Goal: Browse casually

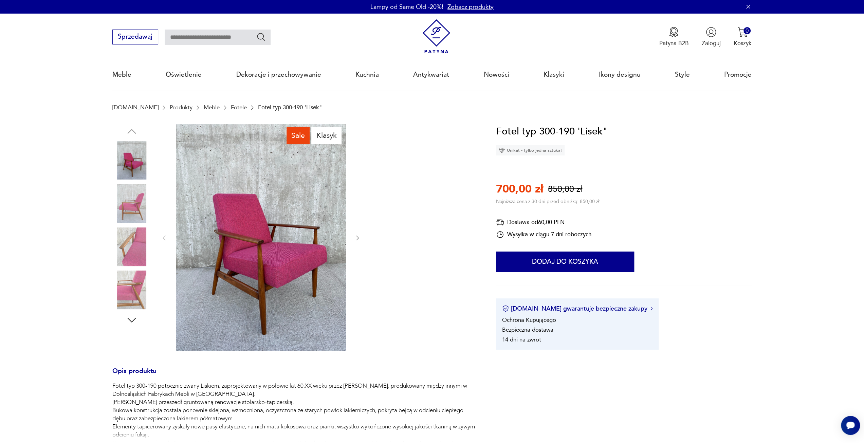
click at [120, 205] on img at bounding box center [131, 203] width 39 height 39
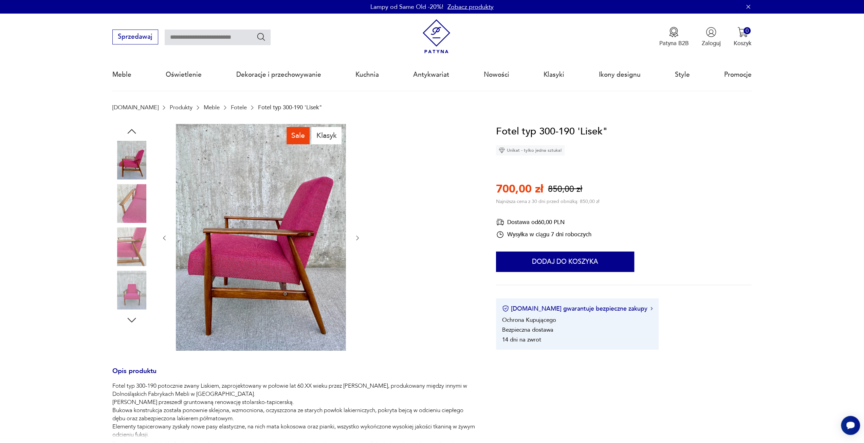
click at [136, 232] on img at bounding box center [131, 246] width 39 height 39
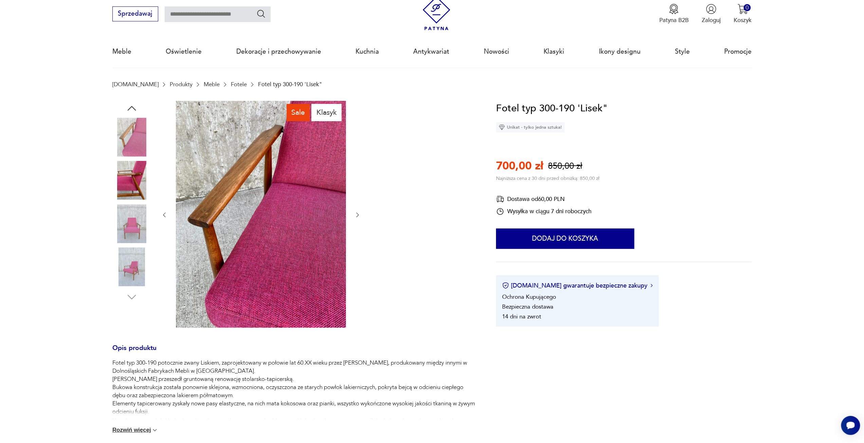
scroll to position [34, 0]
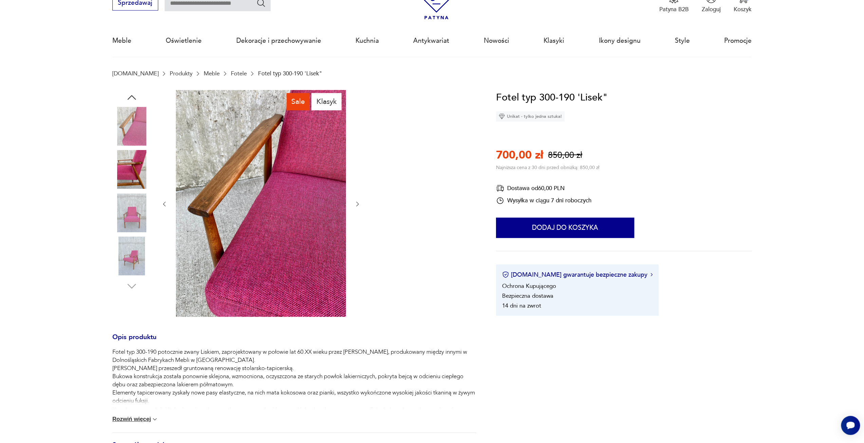
click at [138, 207] on img at bounding box center [131, 212] width 39 height 39
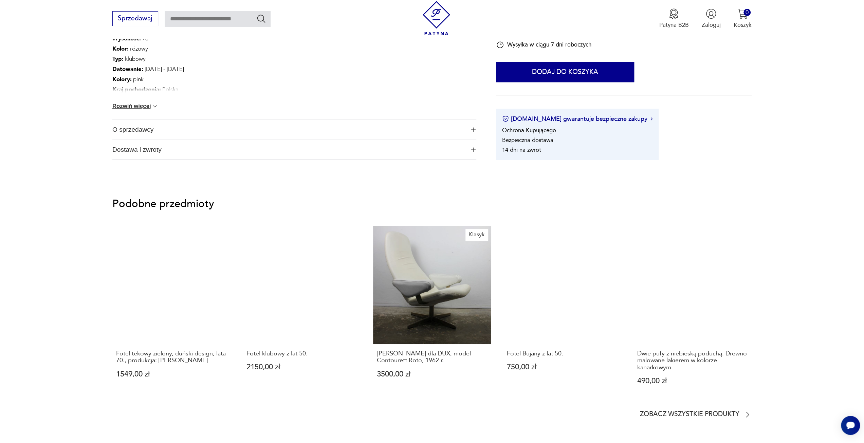
scroll to position [543, 0]
